Goal: Task Accomplishment & Management: Use online tool/utility

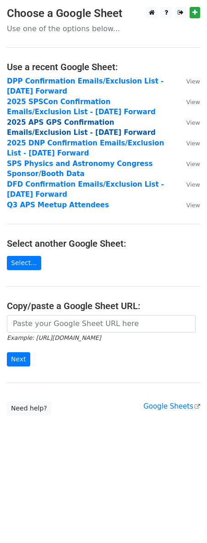
click at [37, 119] on strong "2025 APS GPS Confirmation Emails/Exclusion List - [DATE] Forward" at bounding box center [81, 127] width 149 height 19
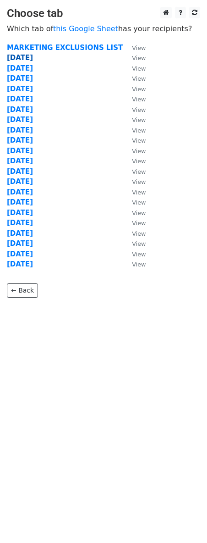
click at [16, 58] on strong "[DATE]" at bounding box center [20, 58] width 26 height 8
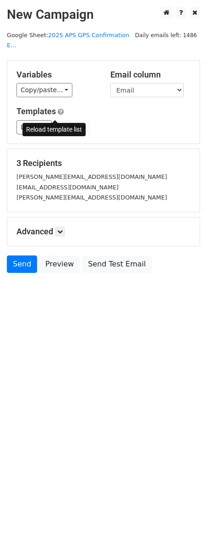
click at [55, 125] on span at bounding box center [57, 128] width 5 height 6
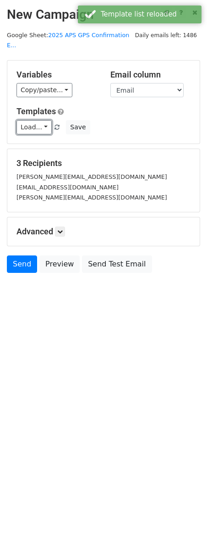
click at [45, 120] on link "Load..." at bounding box center [34, 127] width 35 height 14
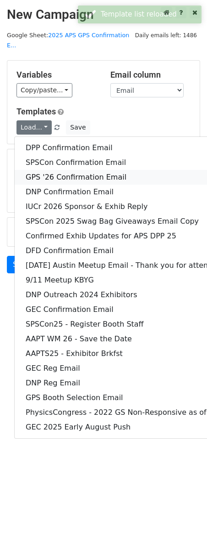
click at [53, 170] on link "GPS '26 Confirmation Email" at bounding box center [143, 177] width 257 height 15
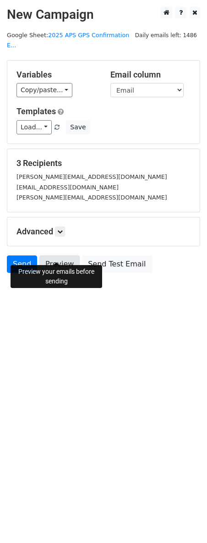
click at [55, 256] on link "Preview" at bounding box center [59, 264] width 40 height 17
